Goal: Check status

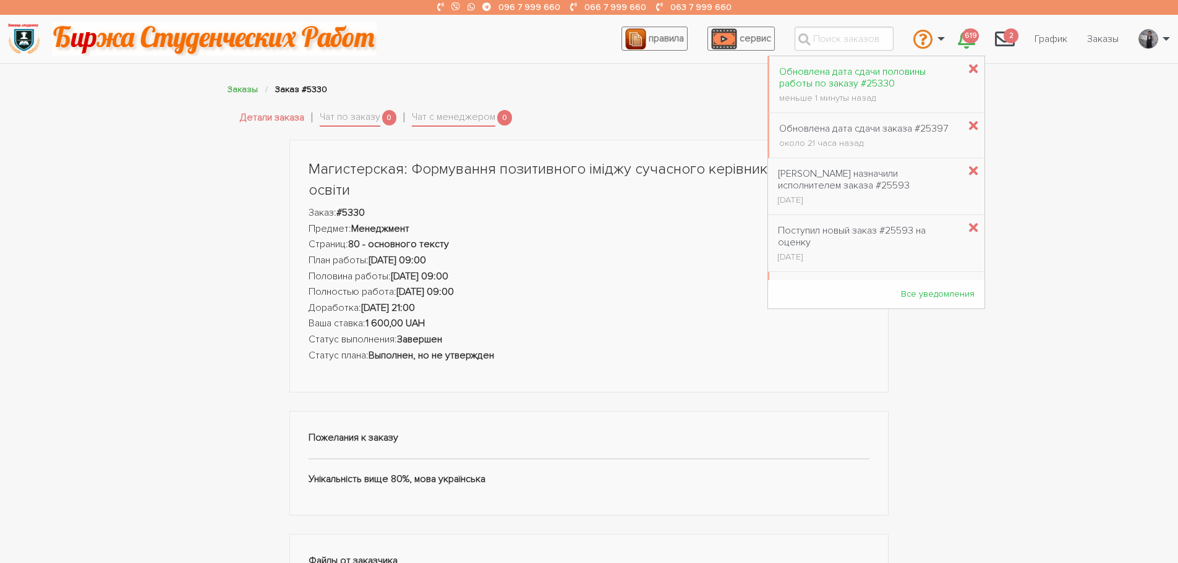
click at [890, 73] on div "Обновлена дата сдачи половины работы по заказу #25330" at bounding box center [869, 77] width 180 height 23
